Goal: Book appointment/travel/reservation

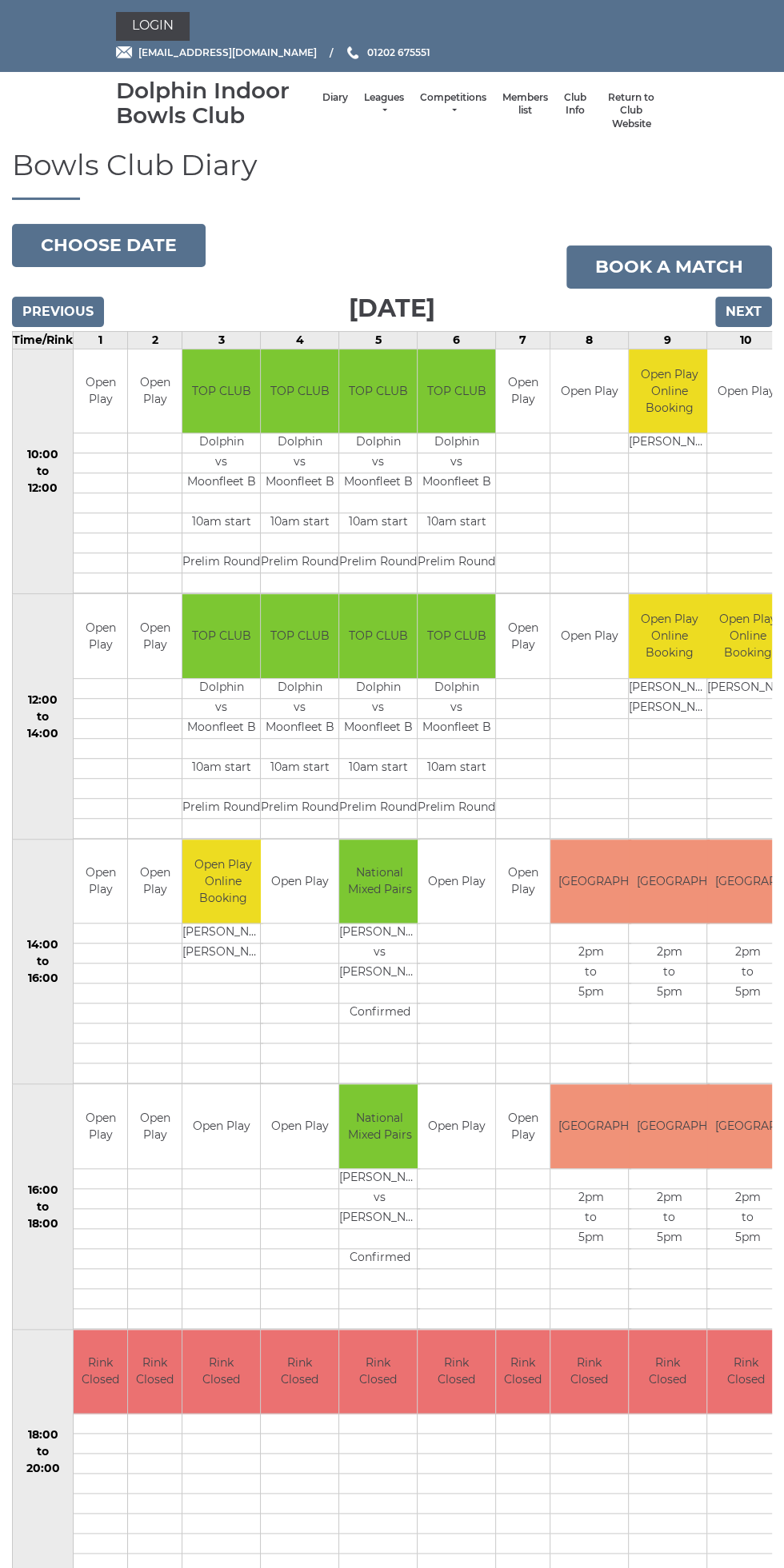
click at [707, 998] on td "5pm" at bounding box center [747, 993] width 81 height 20
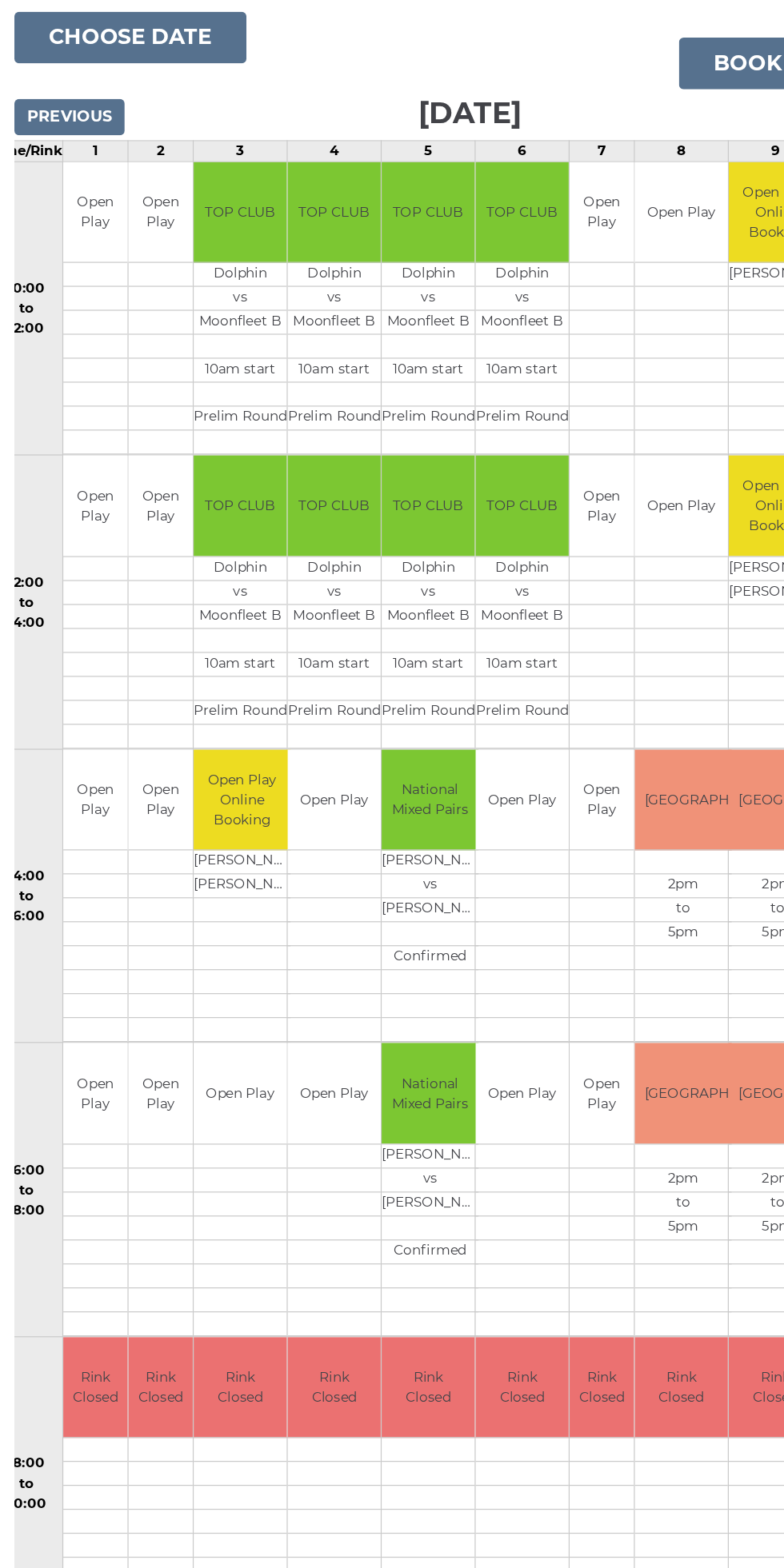
scroll to position [0, 74]
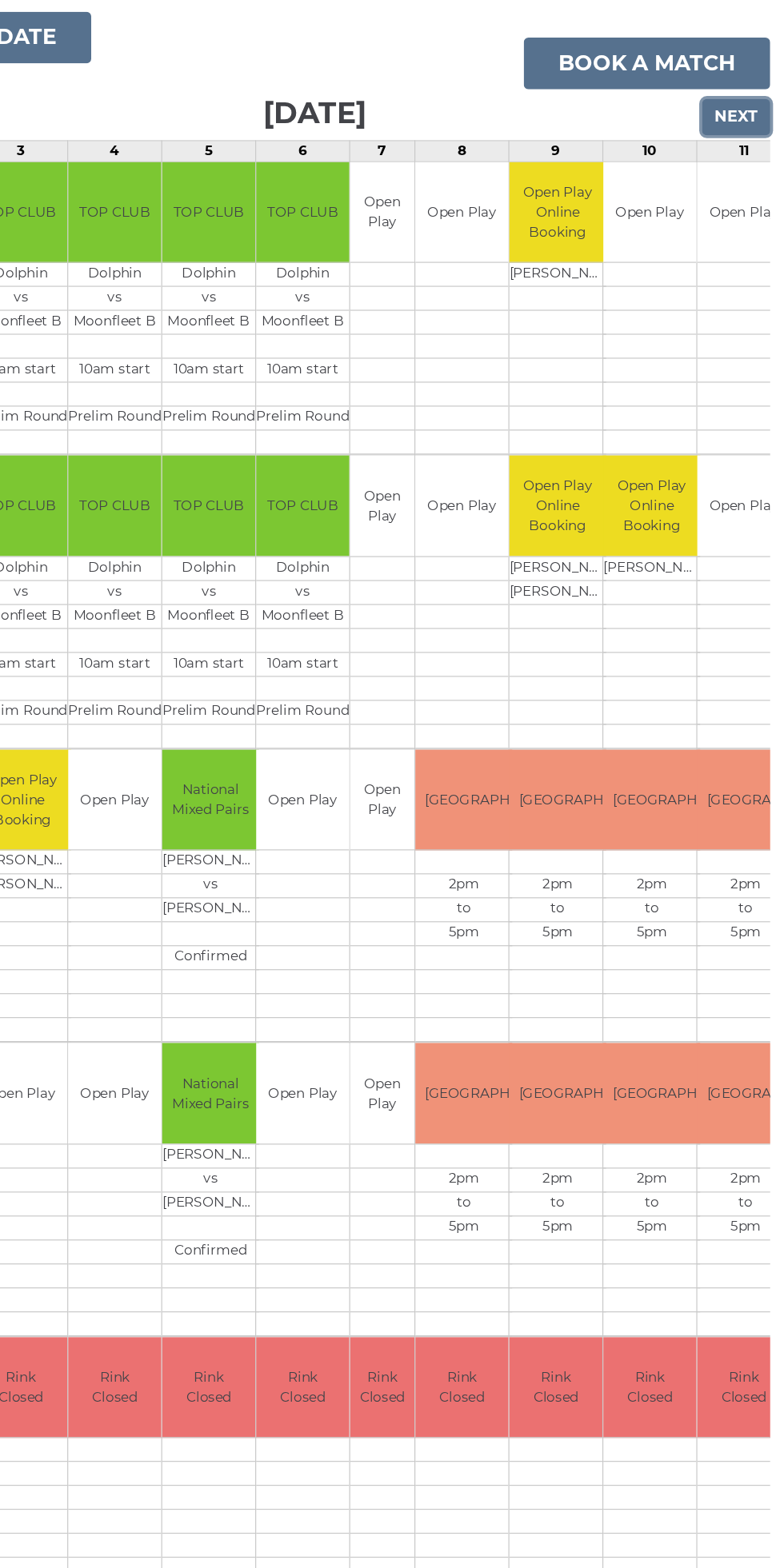
click at [756, 302] on input "Next" at bounding box center [744, 312] width 57 height 30
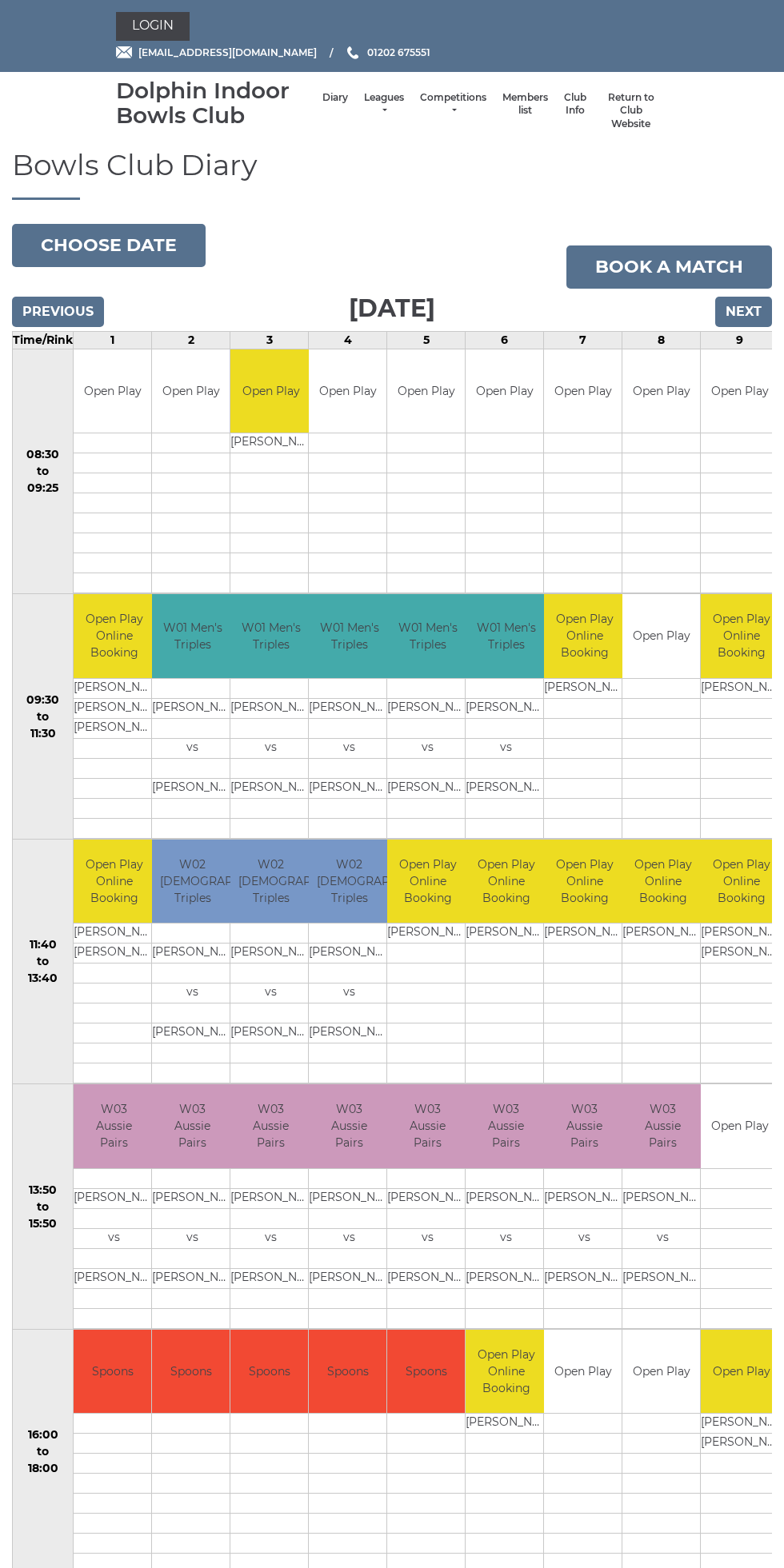
click at [755, 106] on nav "Dolphin Indoor Bowls Club Diary Leagues Club leagues - Winter 2025/2026 Club le…" at bounding box center [392, 111] width 784 height 79
